Goal: Task Accomplishment & Management: Manage account settings

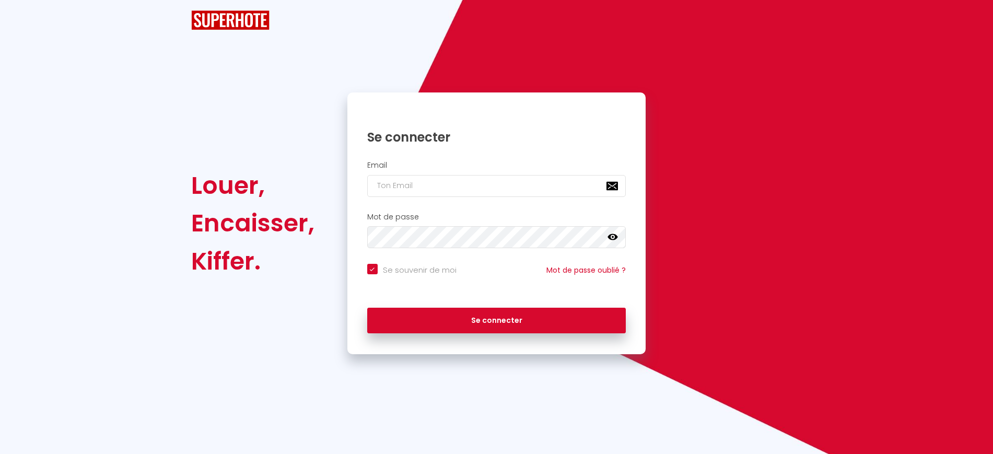
checkbox input "true"
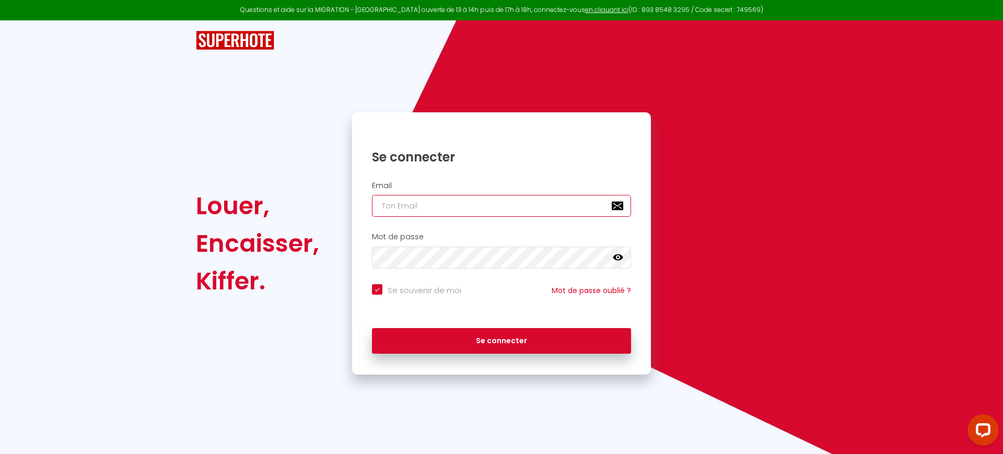
click at [431, 204] on input "email" at bounding box center [501, 206] width 259 height 22
paste input "[EMAIL_ADDRESS][DOMAIN_NAME]"
type input "[EMAIL_ADDRESS][DOMAIN_NAME]"
checkbox input "true"
type input "[EMAIL_ADDRESS][DOMAIN_NAME]"
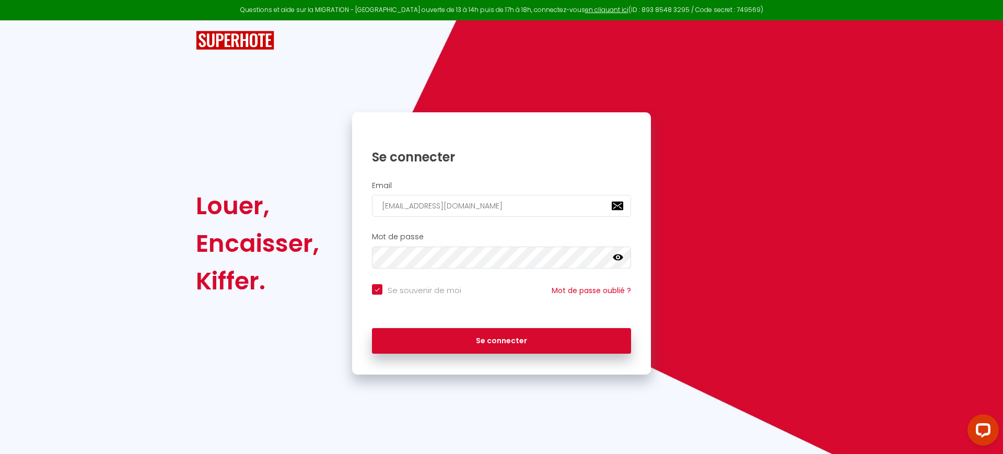
click at [409, 292] on input "Se souvenir de moi" at bounding box center [416, 289] width 89 height 10
checkbox input "false"
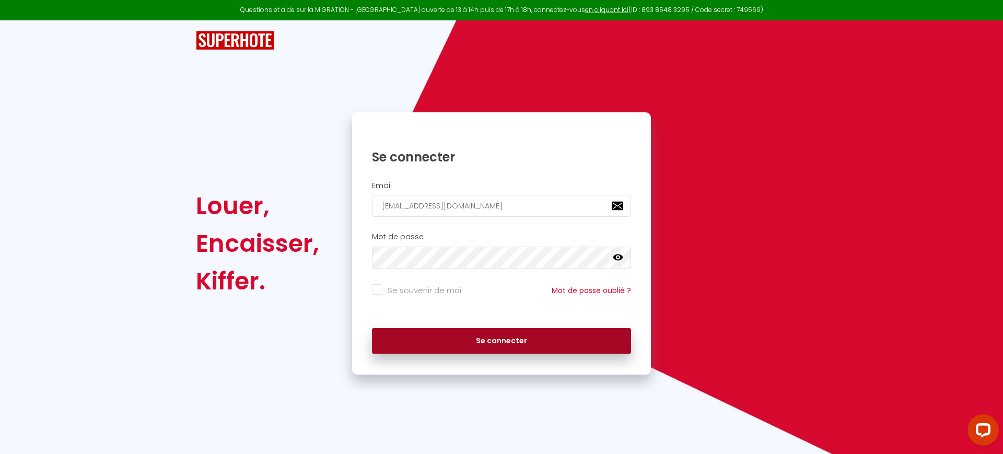
click at [434, 349] on button "Se connecter" at bounding box center [501, 341] width 259 height 26
